Goal: Transaction & Acquisition: Subscribe to service/newsletter

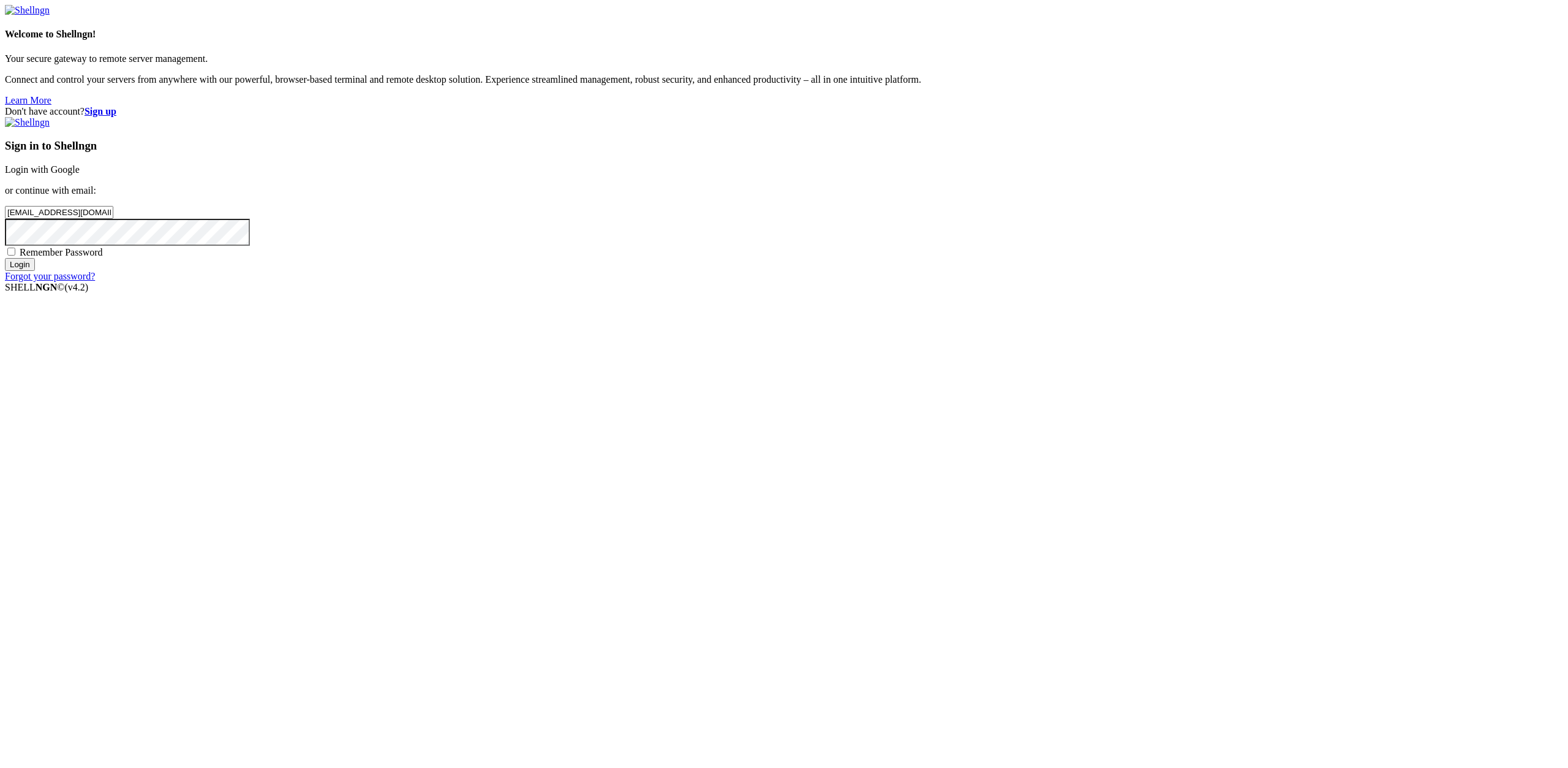
click at [35, 271] on input "Login" at bounding box center [20, 265] width 30 height 13
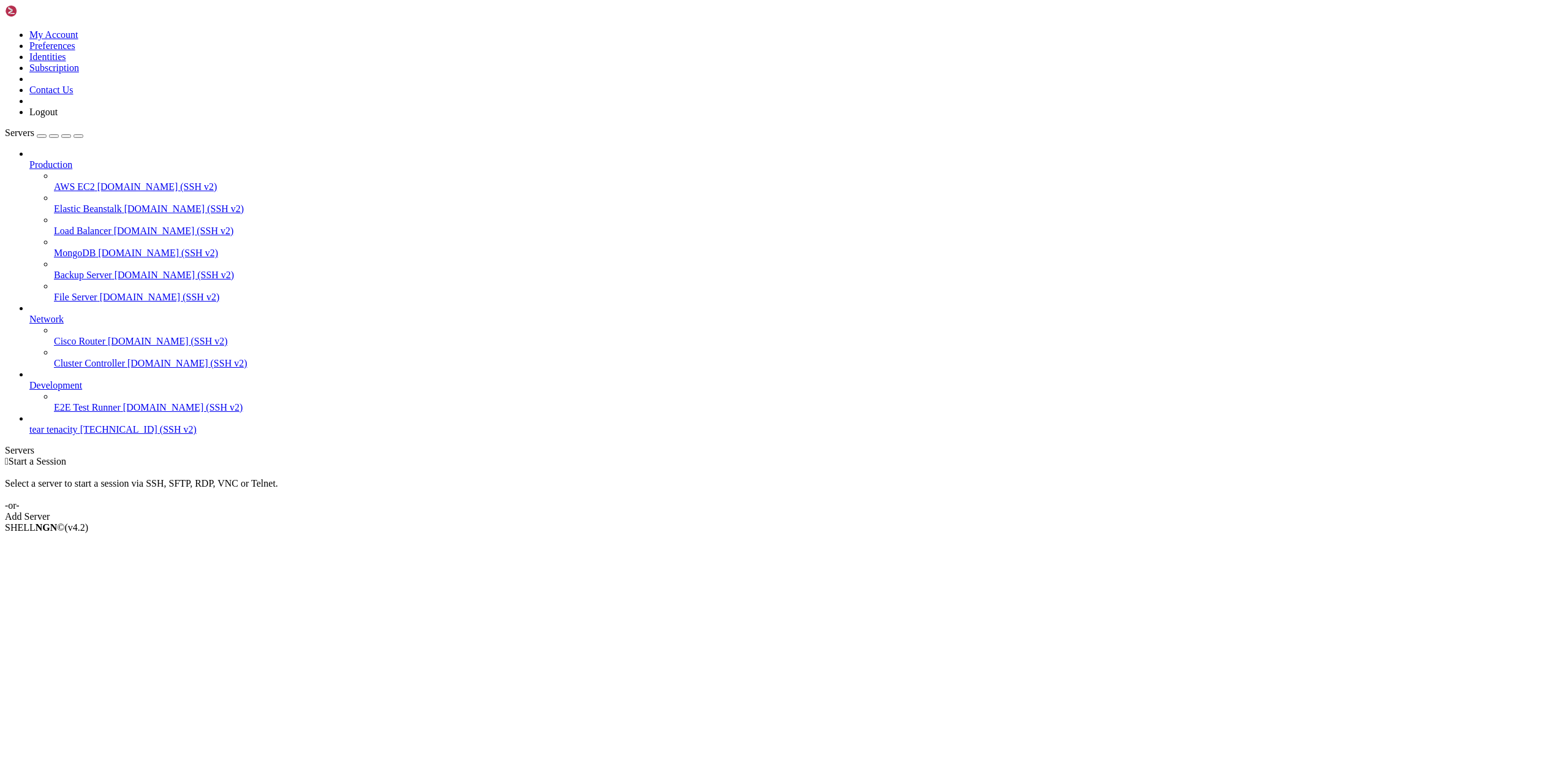
click at [62, 434] on span "tear tenacity" at bounding box center [54, 430] width 49 height 11
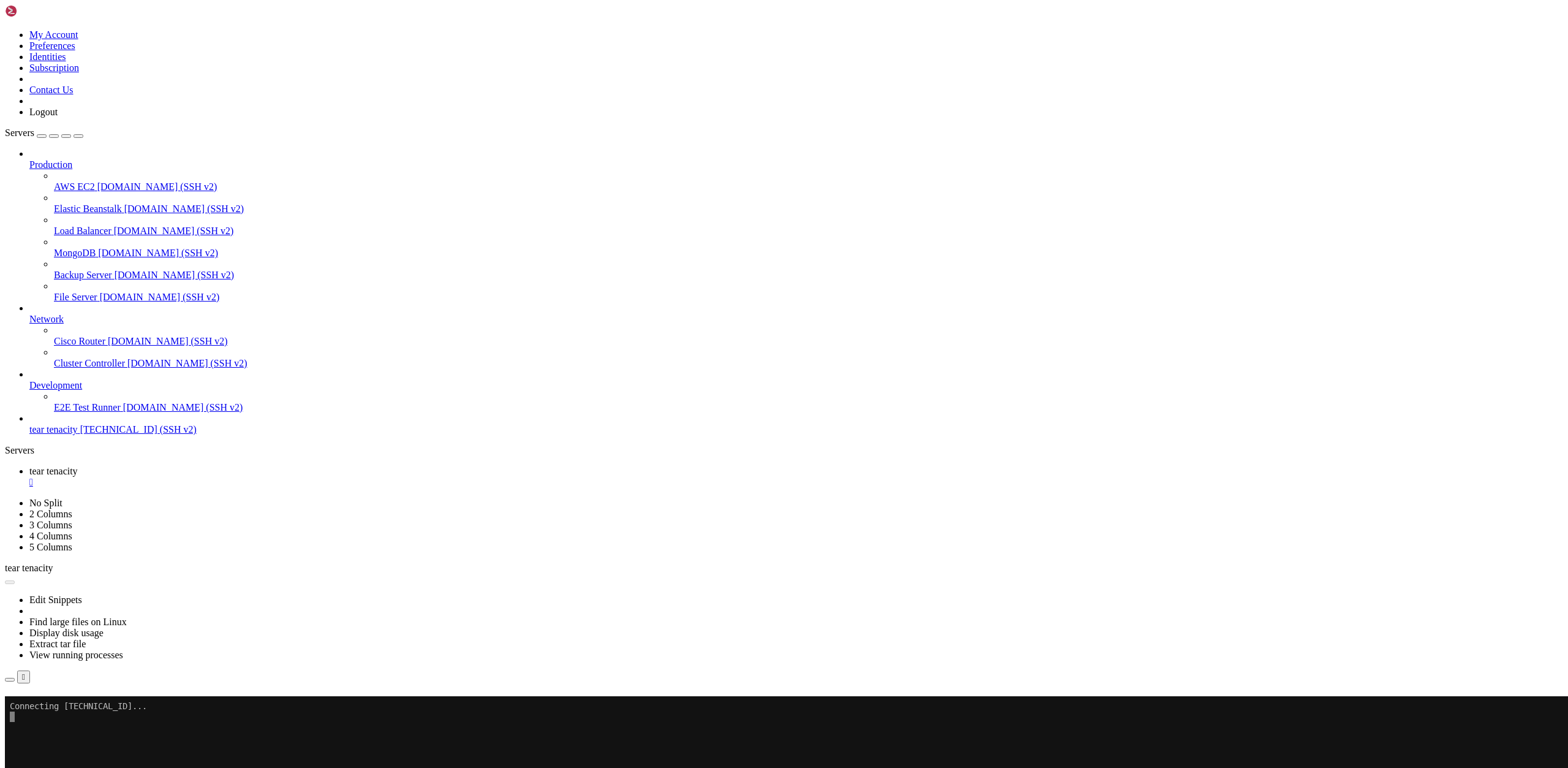
click at [47, 707] on link "Subscribe" at bounding box center [25, 712] width 41 height 11
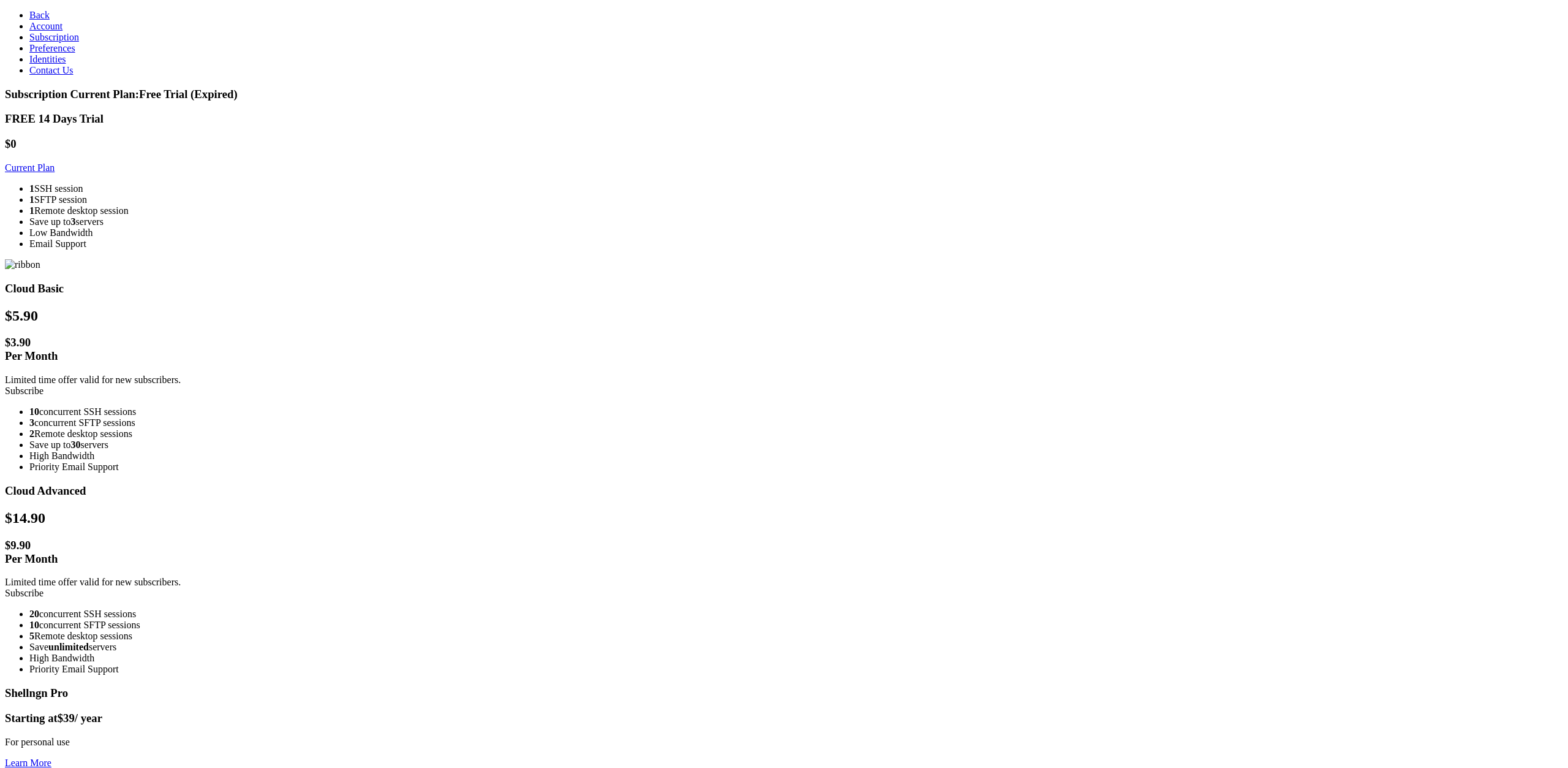
drag, startPoint x: 519, startPoint y: 200, endPoint x: 494, endPoint y: 204, distance: 25.3
click at [494, 204] on ul "1 SSH session 1 SFTP session 1 Remote desktop session Save up to 3 servers Low …" at bounding box center [783, 216] width 1558 height 66
click at [490, 194] on li "1 SSH session" at bounding box center [796, 189] width 1534 height 11
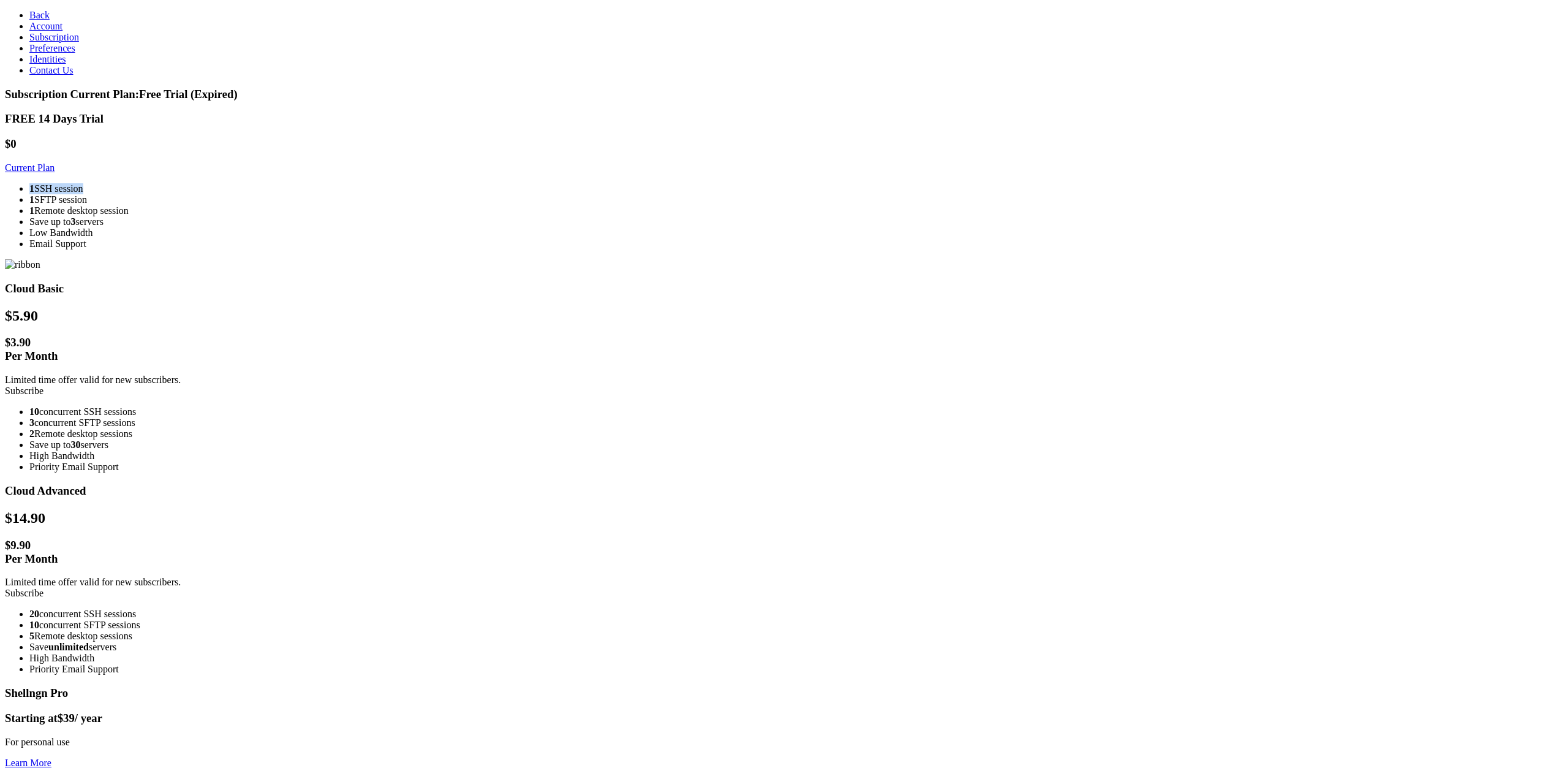
click at [490, 194] on li "1 SSH session" at bounding box center [796, 189] width 1534 height 11
